Goal: Task Accomplishment & Management: Use online tool/utility

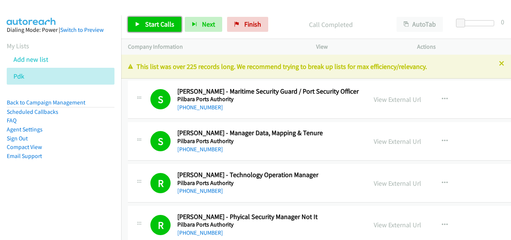
drag, startPoint x: 0, startPoint y: 0, endPoint x: 167, endPoint y: 20, distance: 167.9
click at [167, 20] on span "Start Calls" at bounding box center [159, 24] width 29 height 9
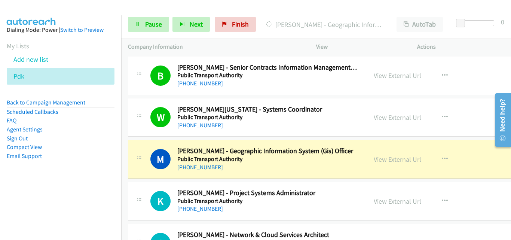
scroll to position [6879, 0]
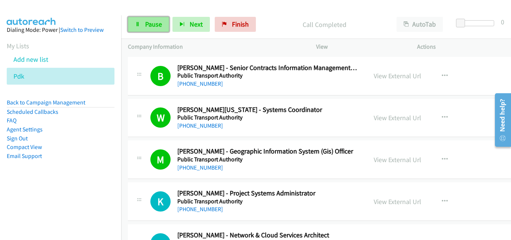
click at [162, 20] on link "Pause" at bounding box center [148, 24] width 41 height 15
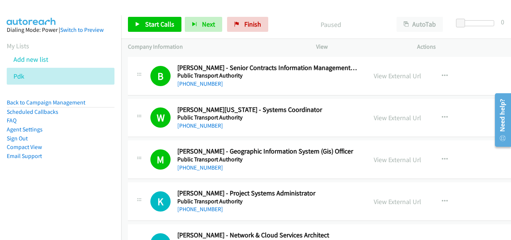
drag, startPoint x: 93, startPoint y: 186, endPoint x: 91, endPoint y: 180, distance: 5.8
click at [93, 186] on aside "Dialing Mode: Power | Switch to Preview My Lists Add new list Pdk Back to Campa…" at bounding box center [60, 104] width 121 height 179
click at [166, 22] on span "Start Calls" at bounding box center [159, 24] width 29 height 9
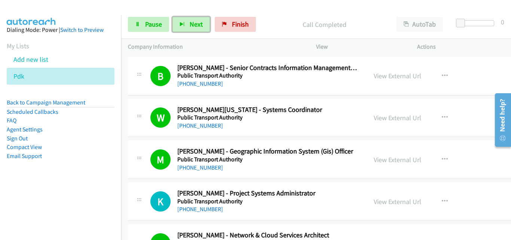
click at [191, 28] on button "Next" at bounding box center [190, 24] width 37 height 15
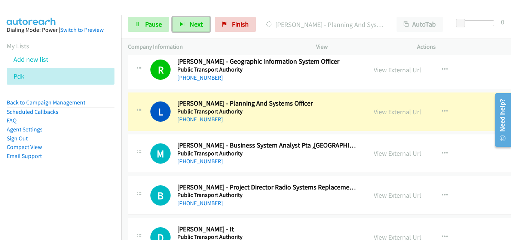
scroll to position [7178, 0]
click at [149, 14] on div "Start Calls Pause Next Finish [PERSON_NAME] - Planning And Systems Officer Auto…" at bounding box center [316, 24] width 390 height 29
drag, startPoint x: 155, startPoint y: 25, endPoint x: 159, endPoint y: 44, distance: 19.5
click at [155, 25] on span "Pause" at bounding box center [153, 24] width 17 height 9
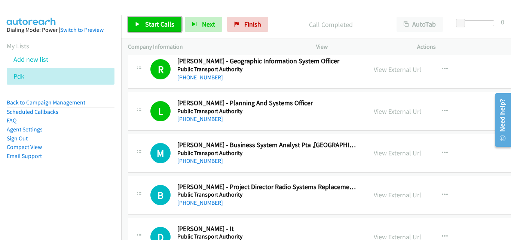
click at [140, 22] on icon at bounding box center [137, 24] width 5 height 5
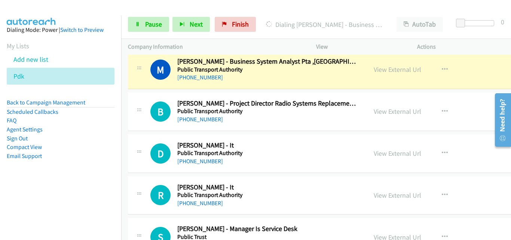
scroll to position [7253, 0]
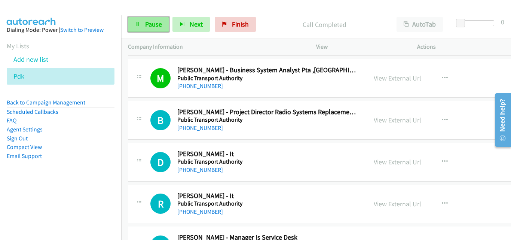
click at [161, 23] on span "Pause" at bounding box center [153, 24] width 17 height 9
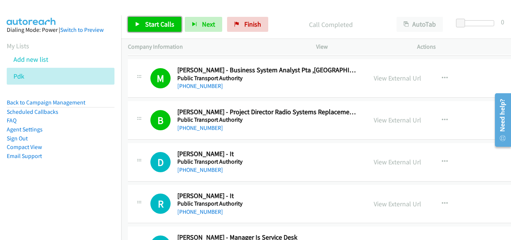
click at [141, 20] on link "Start Calls" at bounding box center [154, 24] width 53 height 15
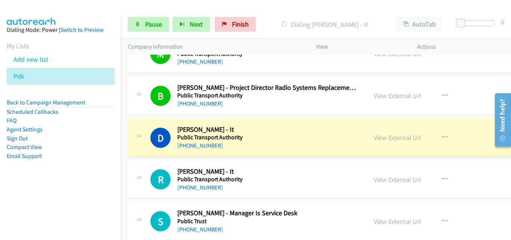
scroll to position [7290, 0]
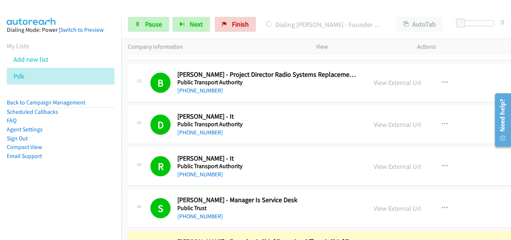
click at [283, 13] on div "Start Calls Pause Next Finish Dialing [PERSON_NAME] - Founder & Chief Executive…" at bounding box center [316, 24] width 390 height 29
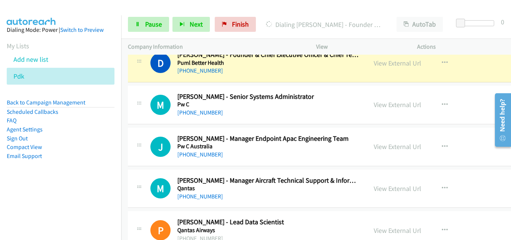
scroll to position [7402, 0]
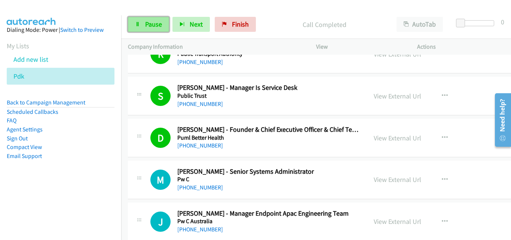
click at [132, 25] on link "Pause" at bounding box center [148, 24] width 41 height 15
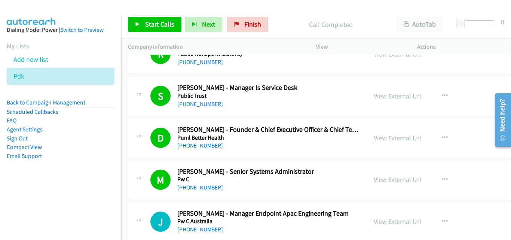
click at [396, 139] on link "View External Url" at bounding box center [396, 137] width 47 height 9
click at [156, 24] on span "Start Calls" at bounding box center [159, 24] width 29 height 9
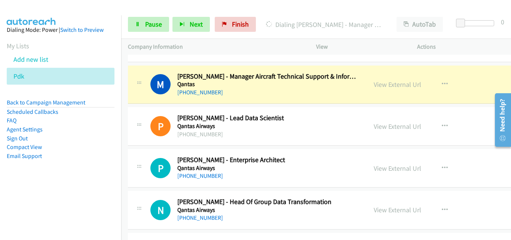
scroll to position [7589, 0]
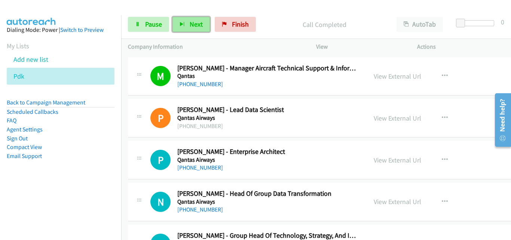
click at [191, 23] on span "Next" at bounding box center [196, 24] width 13 height 9
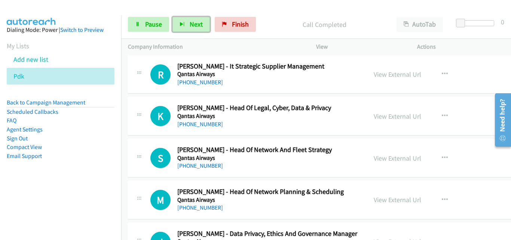
scroll to position [7814, 0]
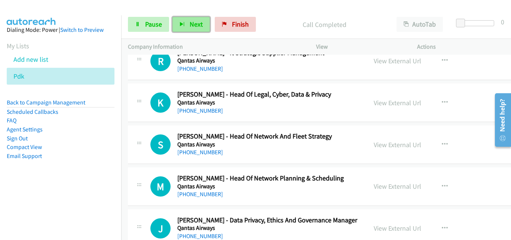
click at [196, 22] on span "Next" at bounding box center [196, 24] width 13 height 9
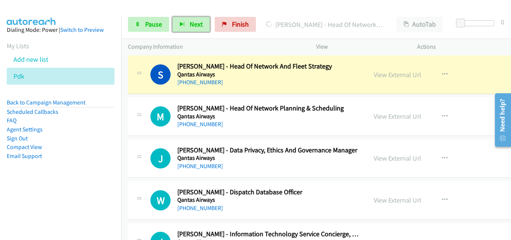
scroll to position [7888, 0]
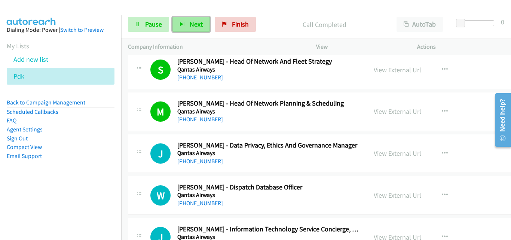
click at [204, 28] on button "Next" at bounding box center [190, 24] width 37 height 15
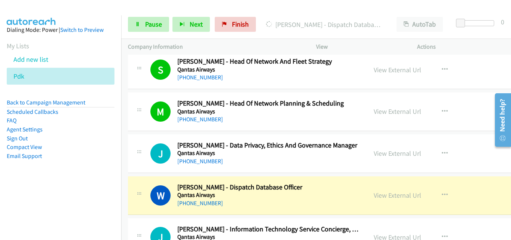
click at [482, 42] on p "Actions" at bounding box center [460, 46] width 87 height 9
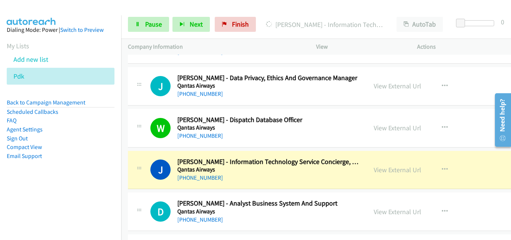
scroll to position [7963, 0]
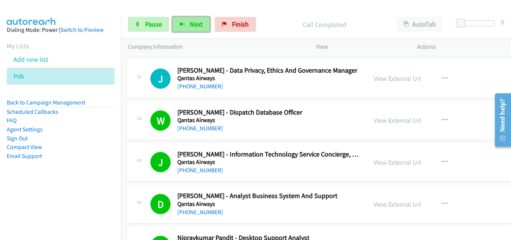
click at [195, 26] on span "Next" at bounding box center [196, 24] width 13 height 9
click at [202, 25] on button "Next" at bounding box center [190, 24] width 37 height 15
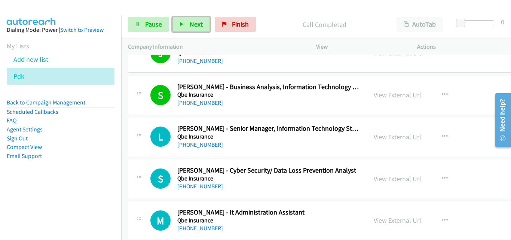
scroll to position [8524, 0]
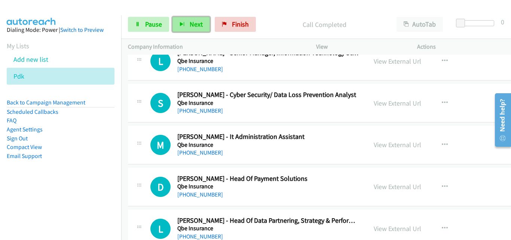
click at [191, 27] on span "Next" at bounding box center [196, 24] width 13 height 9
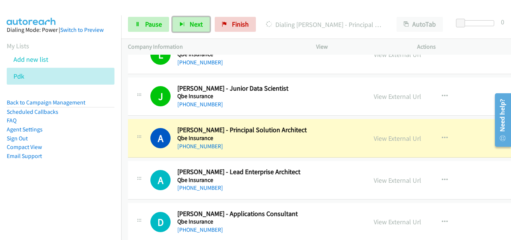
scroll to position [8711, 0]
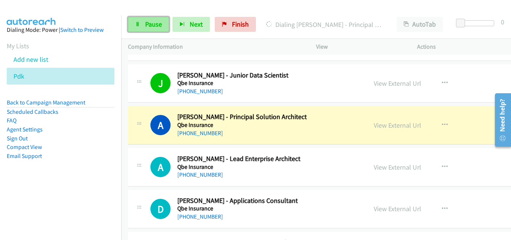
click at [149, 19] on link "Pause" at bounding box center [148, 24] width 41 height 15
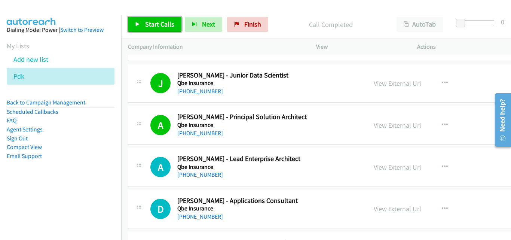
click at [172, 21] on span "Start Calls" at bounding box center [159, 24] width 29 height 9
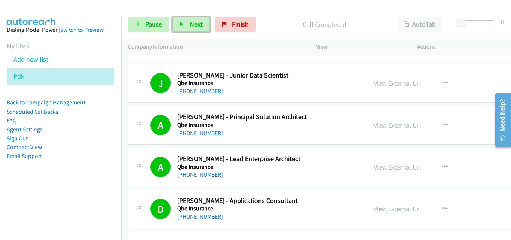
click at [181, 25] on icon "button" at bounding box center [181, 24] width 5 height 5
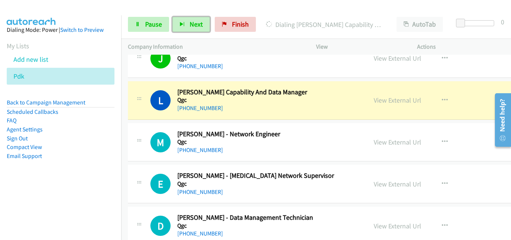
scroll to position [9085, 0]
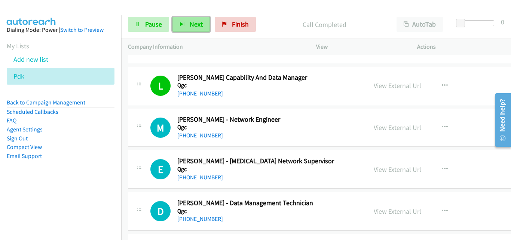
click at [200, 28] on button "Next" at bounding box center [190, 24] width 37 height 15
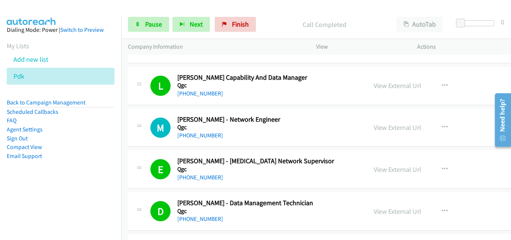
drag, startPoint x: 195, startPoint y: 33, endPoint x: 200, endPoint y: 32, distance: 5.7
click at [195, 33] on div "Start Calls Pause Next Finish Call Completed AutoTab AutoTab 0" at bounding box center [316, 24] width 390 height 29
click at [190, 27] on span "Next" at bounding box center [196, 24] width 13 height 9
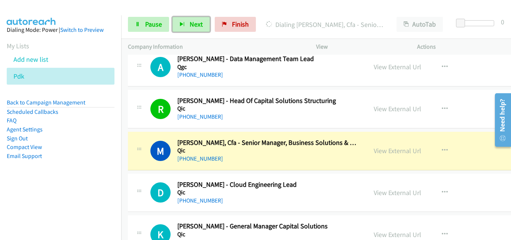
scroll to position [9309, 0]
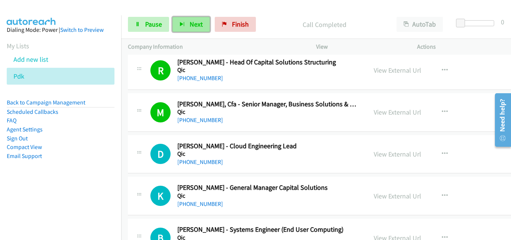
click at [184, 24] on icon "button" at bounding box center [181, 24] width 5 height 5
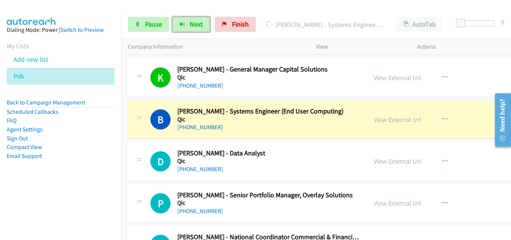
scroll to position [9459, 0]
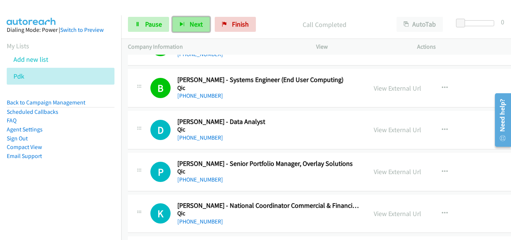
click at [202, 29] on button "Next" at bounding box center [190, 24] width 37 height 15
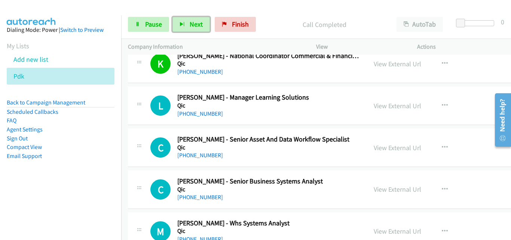
scroll to position [9645, 0]
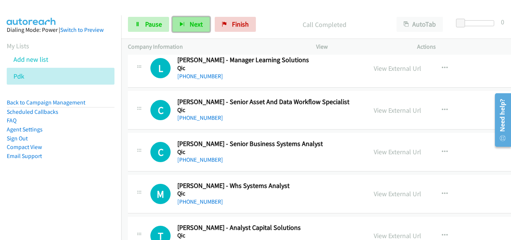
click at [197, 18] on button "Next" at bounding box center [190, 24] width 37 height 15
click at [187, 27] on button "Next" at bounding box center [190, 24] width 37 height 15
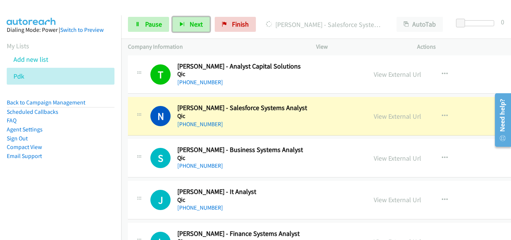
scroll to position [9795, 0]
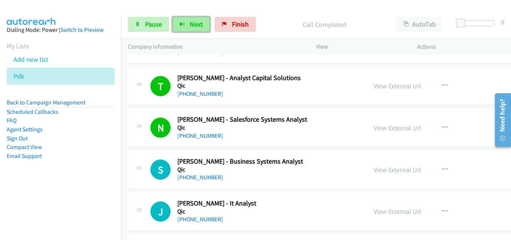
click at [197, 25] on span "Next" at bounding box center [196, 24] width 13 height 9
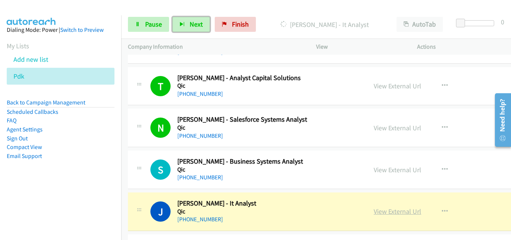
click at [403, 210] on link "View External Url" at bounding box center [396, 211] width 47 height 9
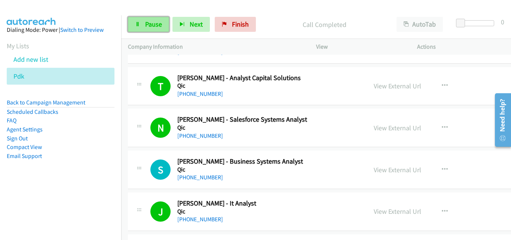
click at [155, 27] on span "Pause" at bounding box center [153, 24] width 17 height 9
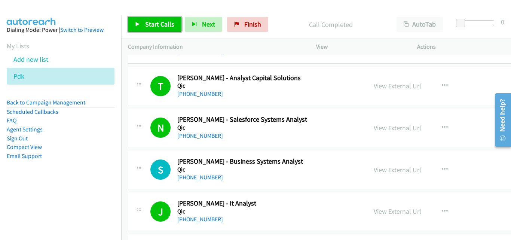
click at [173, 26] on link "Start Calls" at bounding box center [154, 24] width 53 height 15
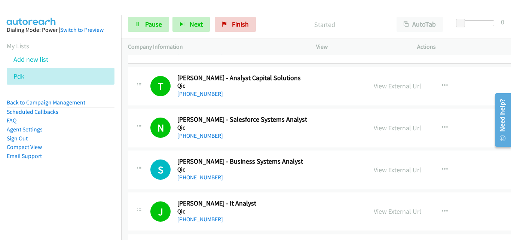
click at [72, 178] on aside "Dialing Mode: Power | Switch to Preview My Lists Add new list Pdk Back to Campa…" at bounding box center [60, 104] width 121 height 179
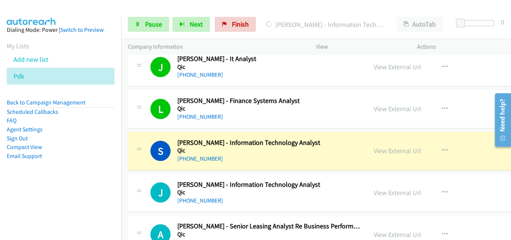
scroll to position [9945, 0]
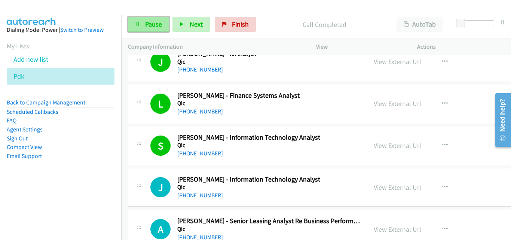
click at [150, 31] on link "Pause" at bounding box center [148, 24] width 41 height 15
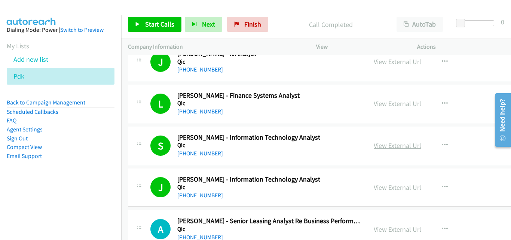
click at [397, 147] on link "View External Url" at bounding box center [396, 145] width 47 height 9
click at [163, 24] on span "Start Calls" at bounding box center [159, 24] width 29 height 9
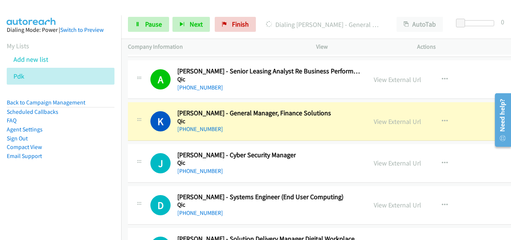
scroll to position [10131, 0]
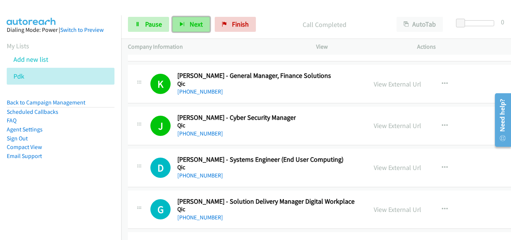
click at [188, 24] on button "Next" at bounding box center [190, 24] width 37 height 15
click at [190, 22] on span "Next" at bounding box center [196, 24] width 13 height 9
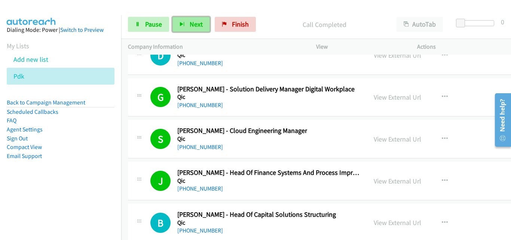
click at [196, 24] on span "Next" at bounding box center [196, 24] width 13 height 9
click at [179, 22] on icon "button" at bounding box center [181, 24] width 5 height 5
click at [183, 24] on icon "button" at bounding box center [181, 24] width 5 height 5
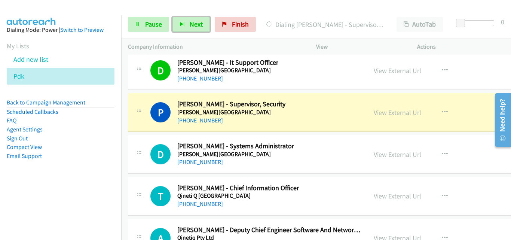
scroll to position [10730, 0]
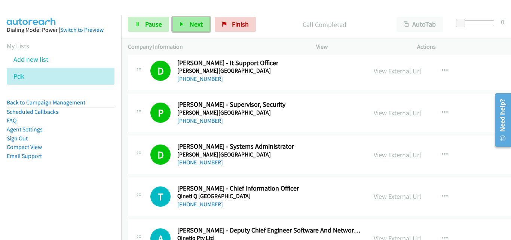
click at [197, 25] on span "Next" at bounding box center [196, 24] width 13 height 9
click at [197, 21] on span "Next" at bounding box center [196, 24] width 13 height 9
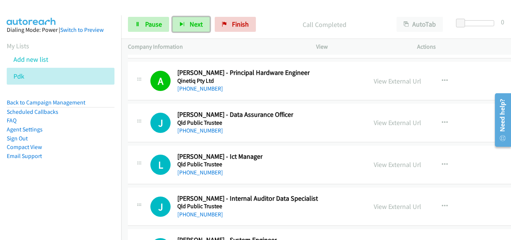
scroll to position [11029, 0]
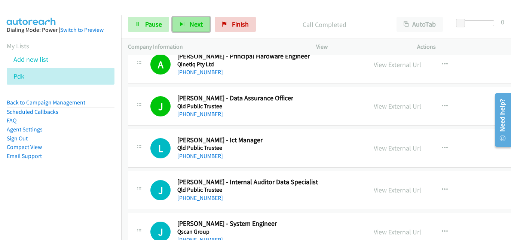
click at [182, 19] on button "Next" at bounding box center [190, 24] width 37 height 15
click at [206, 23] on button "Next" at bounding box center [190, 24] width 37 height 15
click at [185, 25] on button "Next" at bounding box center [190, 24] width 37 height 15
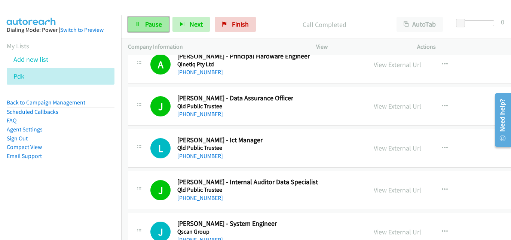
click at [165, 23] on link "Pause" at bounding box center [148, 24] width 41 height 15
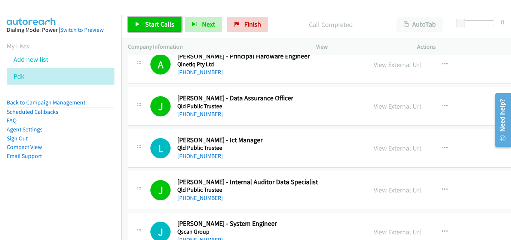
click at [165, 29] on link "Start Calls" at bounding box center [154, 24] width 53 height 15
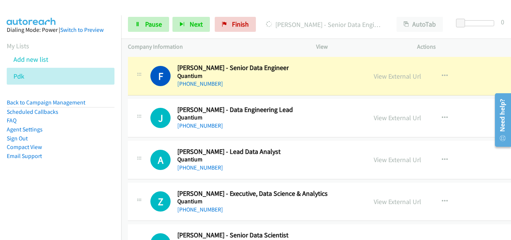
scroll to position [11477, 0]
click at [164, 25] on link "Pause" at bounding box center [148, 24] width 41 height 15
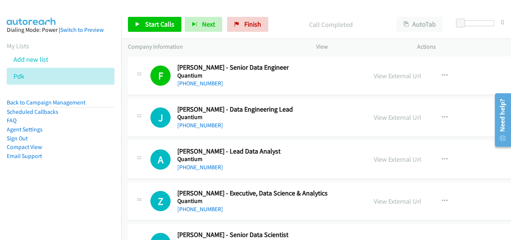
click at [307, 26] on p "Call Completed" at bounding box center [330, 24] width 105 height 10
click at [170, 22] on span "Start Calls" at bounding box center [159, 24] width 29 height 9
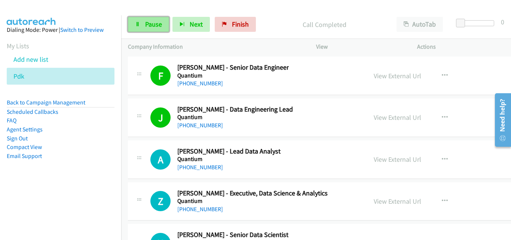
click at [144, 24] on link "Pause" at bounding box center [148, 24] width 41 height 15
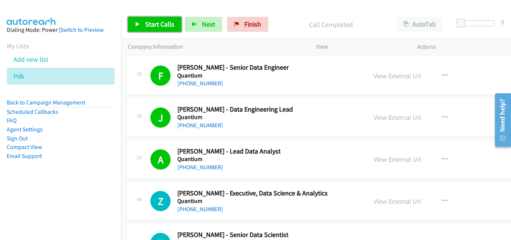
click at [160, 29] on link "Start Calls" at bounding box center [154, 24] width 53 height 15
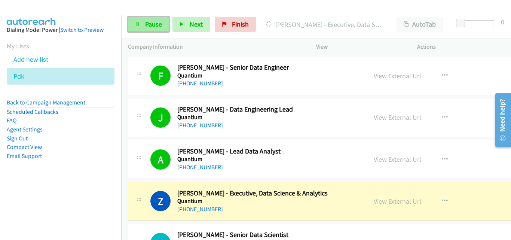
click at [154, 22] on span "Pause" at bounding box center [153, 24] width 17 height 9
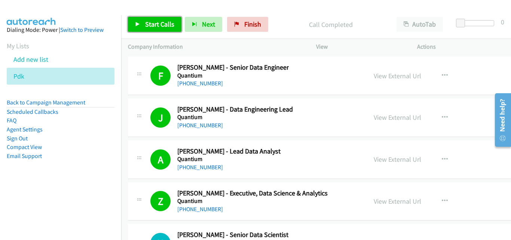
click at [148, 27] on span "Start Calls" at bounding box center [159, 24] width 29 height 9
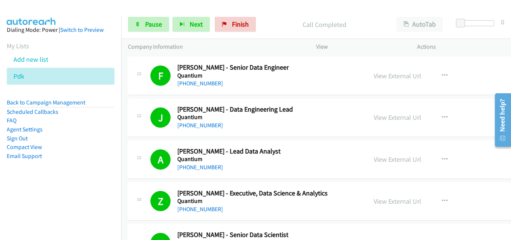
click at [7, 186] on aside "Dialing Mode: Power | Switch to Preview My Lists Add new list Pdk Back to Campa…" at bounding box center [60, 104] width 121 height 179
click at [185, 28] on button "Next" at bounding box center [190, 24] width 37 height 15
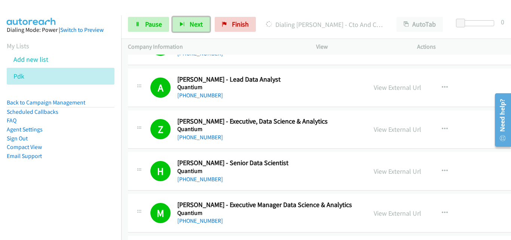
scroll to position [11552, 0]
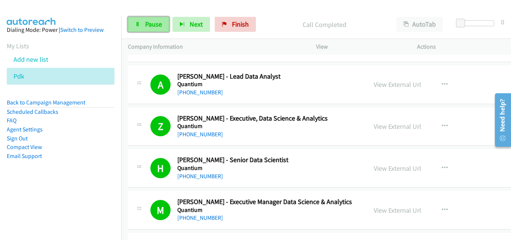
click at [163, 22] on link "Pause" at bounding box center [148, 24] width 41 height 15
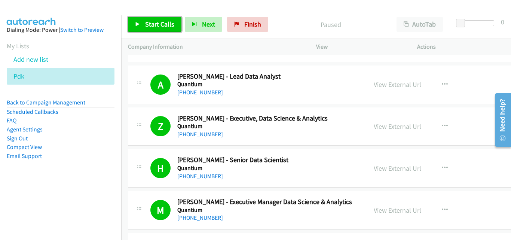
click at [176, 28] on link "Start Calls" at bounding box center [154, 24] width 53 height 15
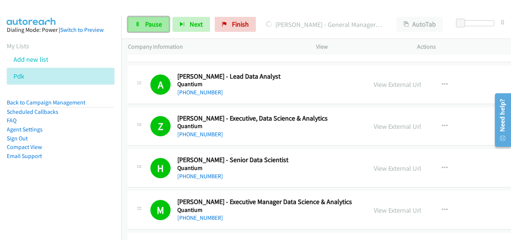
click at [150, 23] on span "Pause" at bounding box center [153, 24] width 17 height 9
